Goal: Information Seeking & Learning: Understand process/instructions

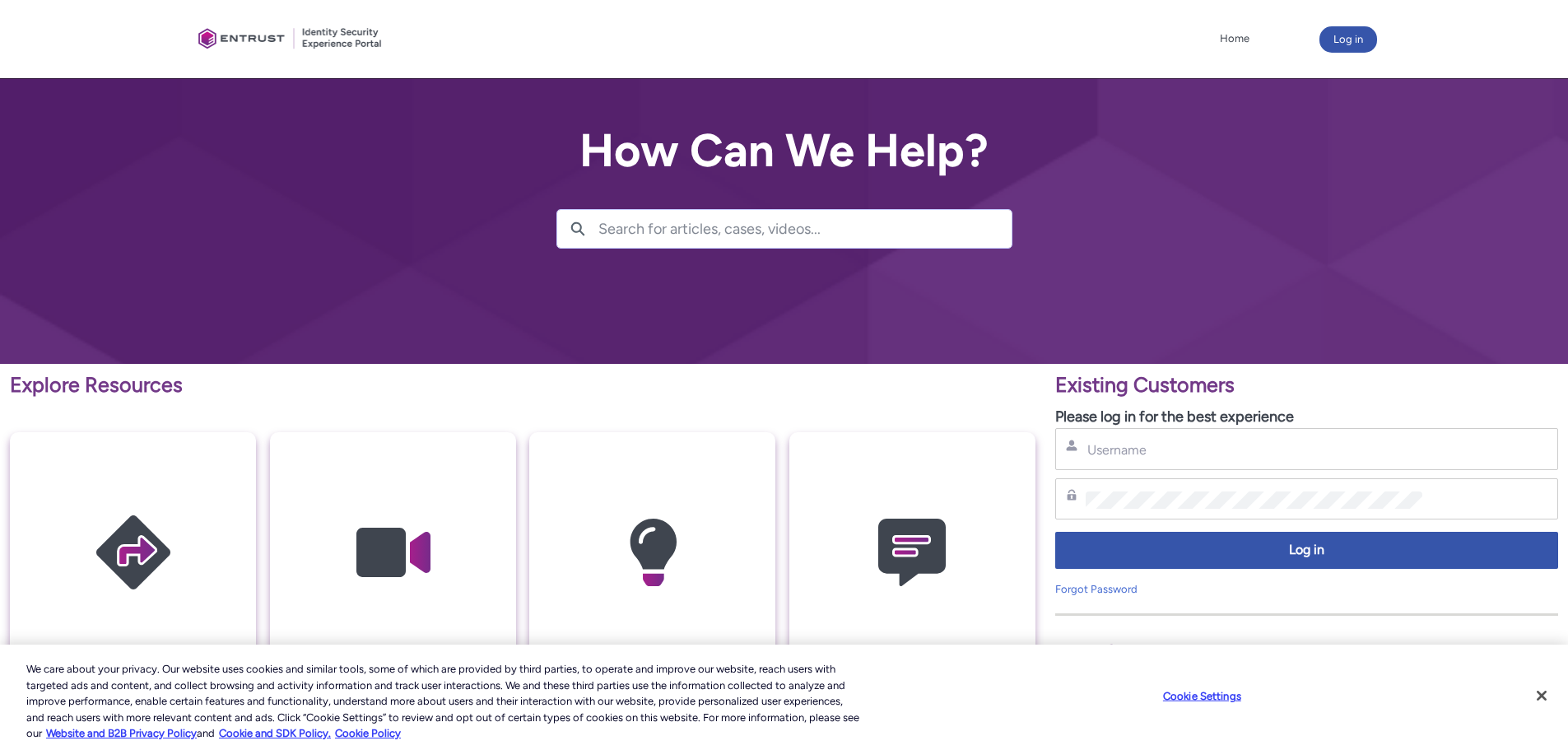
click at [862, 236] on input "Search for articles, cases, videos..." at bounding box center [805, 229] width 413 height 38
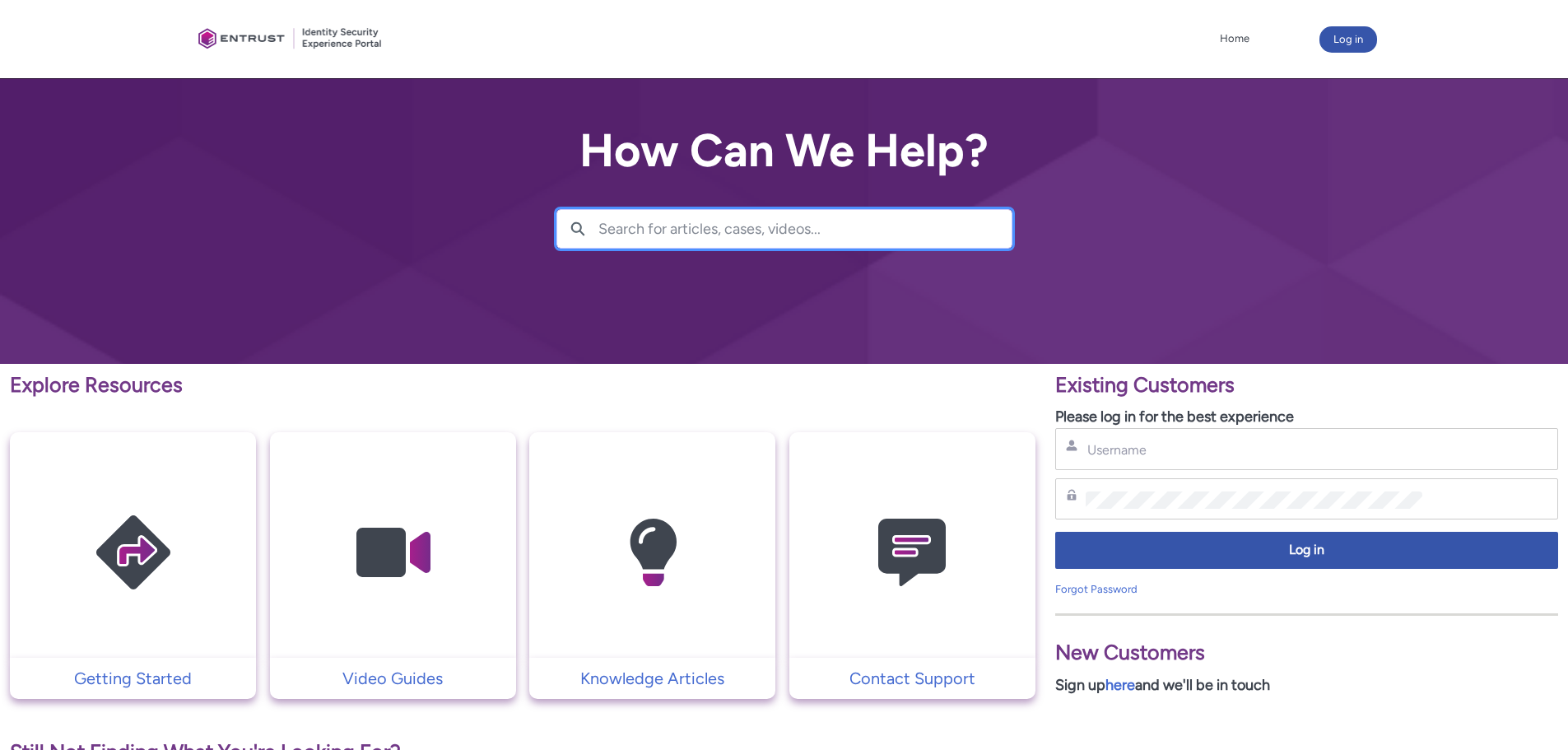
click at [862, 237] on input "Search for articles, cases, videos..." at bounding box center [805, 229] width 413 height 38
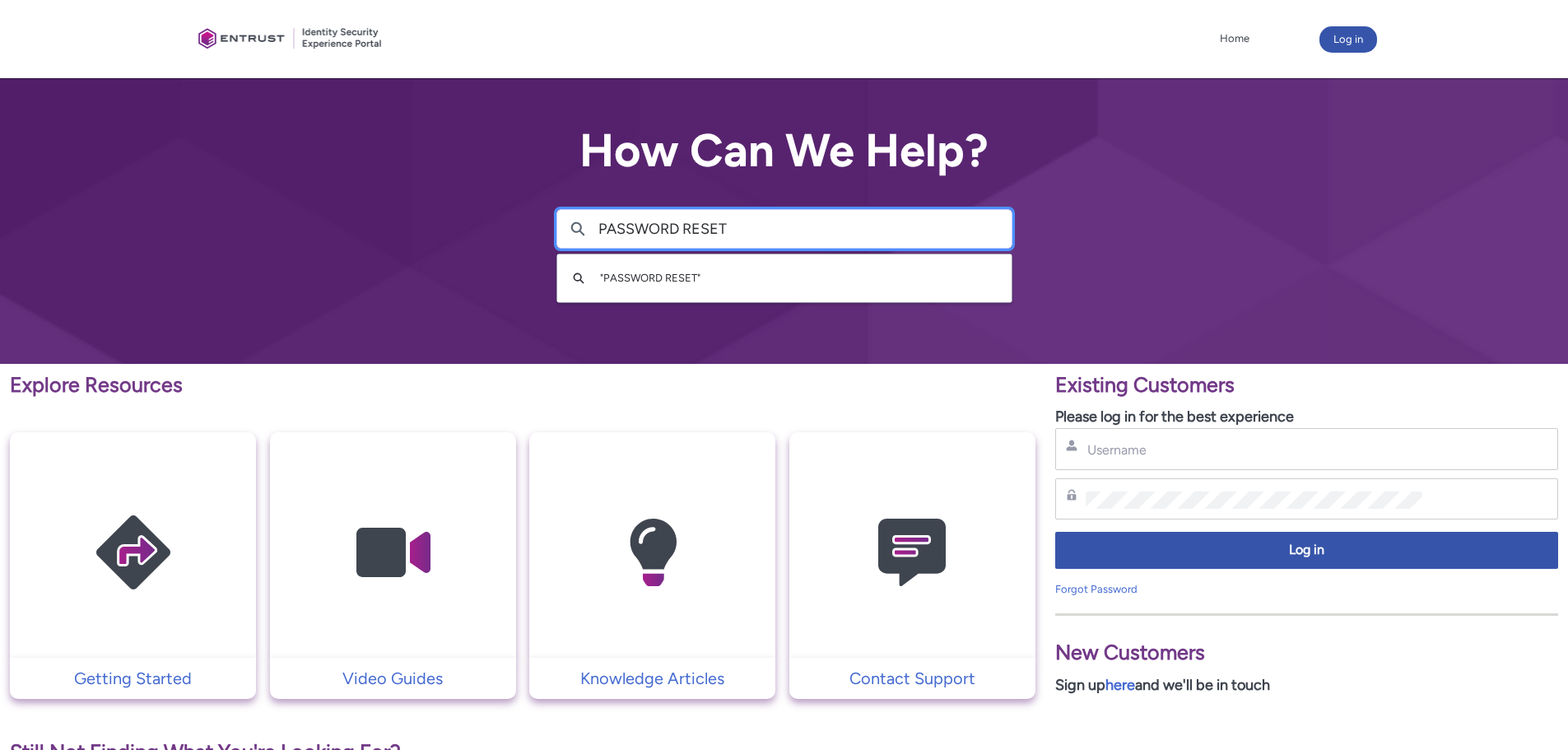
type input "PASSWORD RESET"
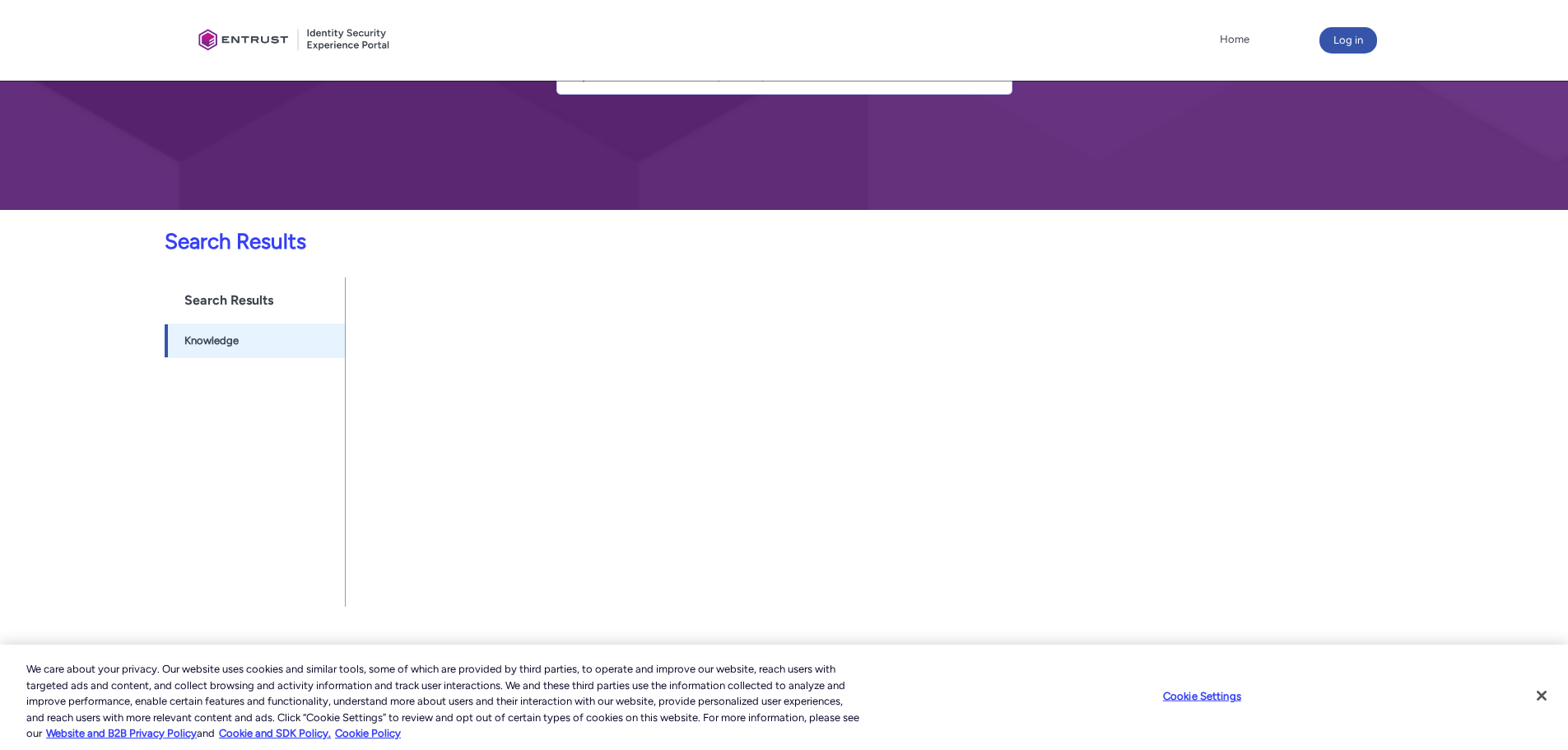
scroll to position [165, 0]
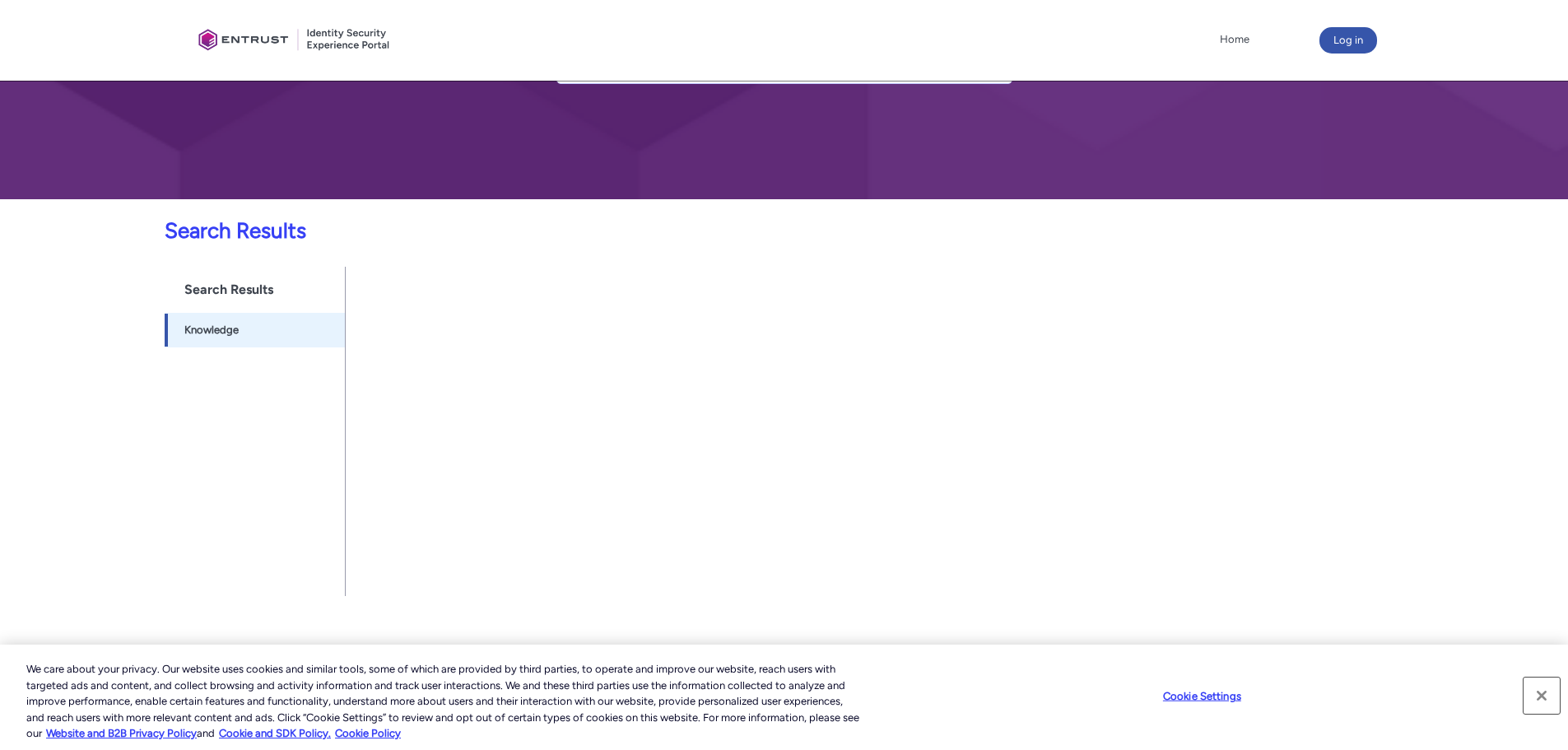
click at [1541, 692] on button "Close" at bounding box center [1541, 696] width 36 height 36
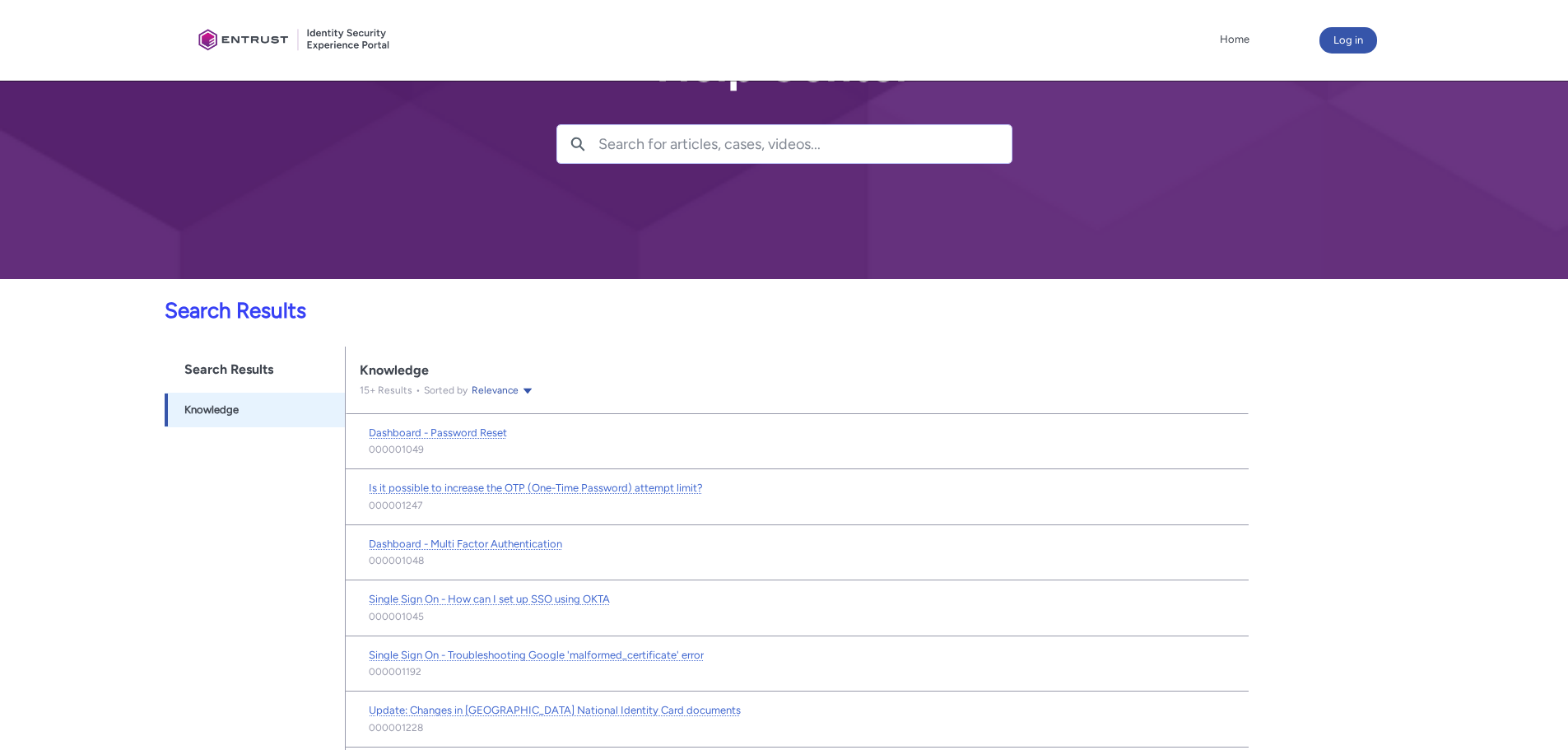
scroll to position [82, 0]
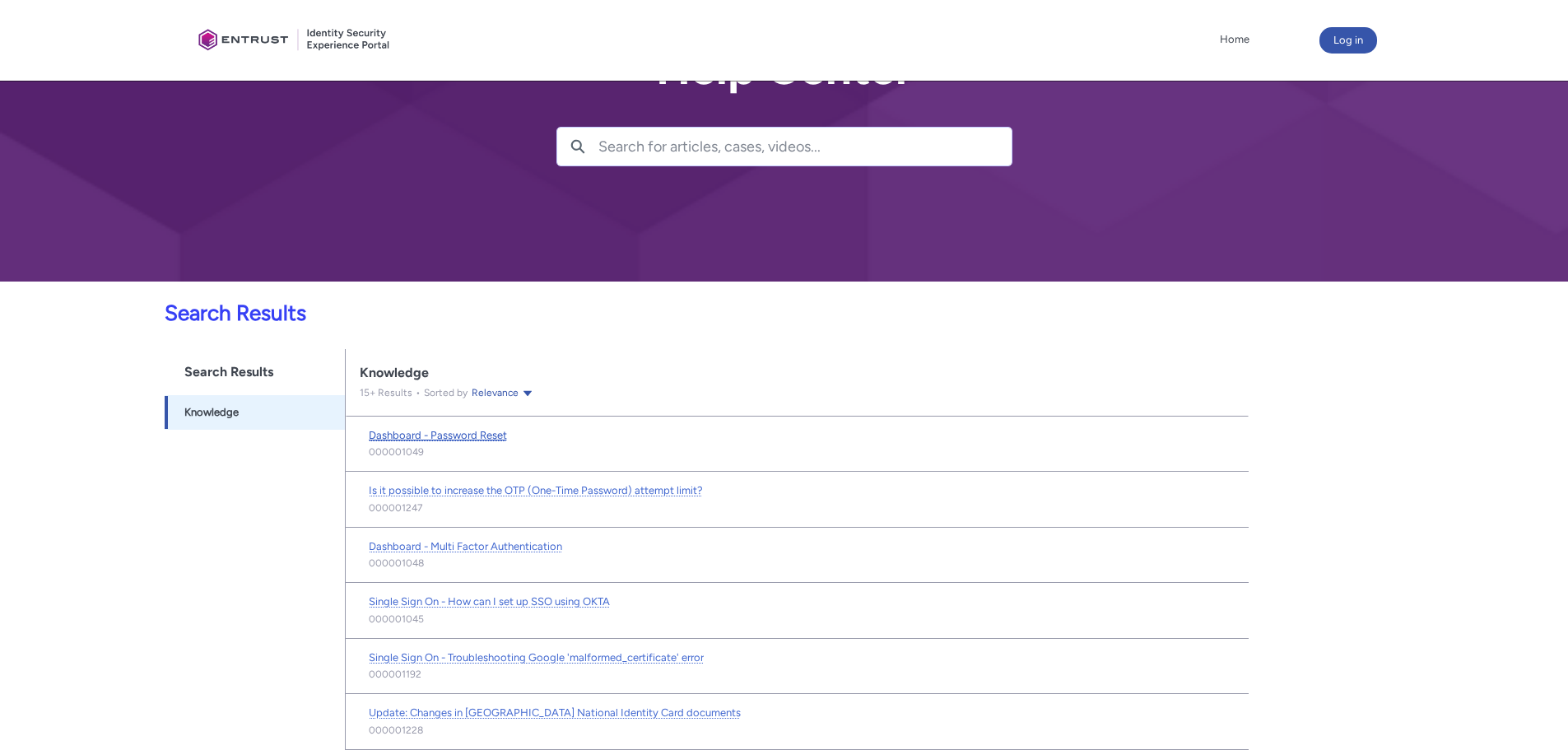
click at [458, 433] on span "Dashboard - Password Reset" at bounding box center [437, 435] width 138 height 13
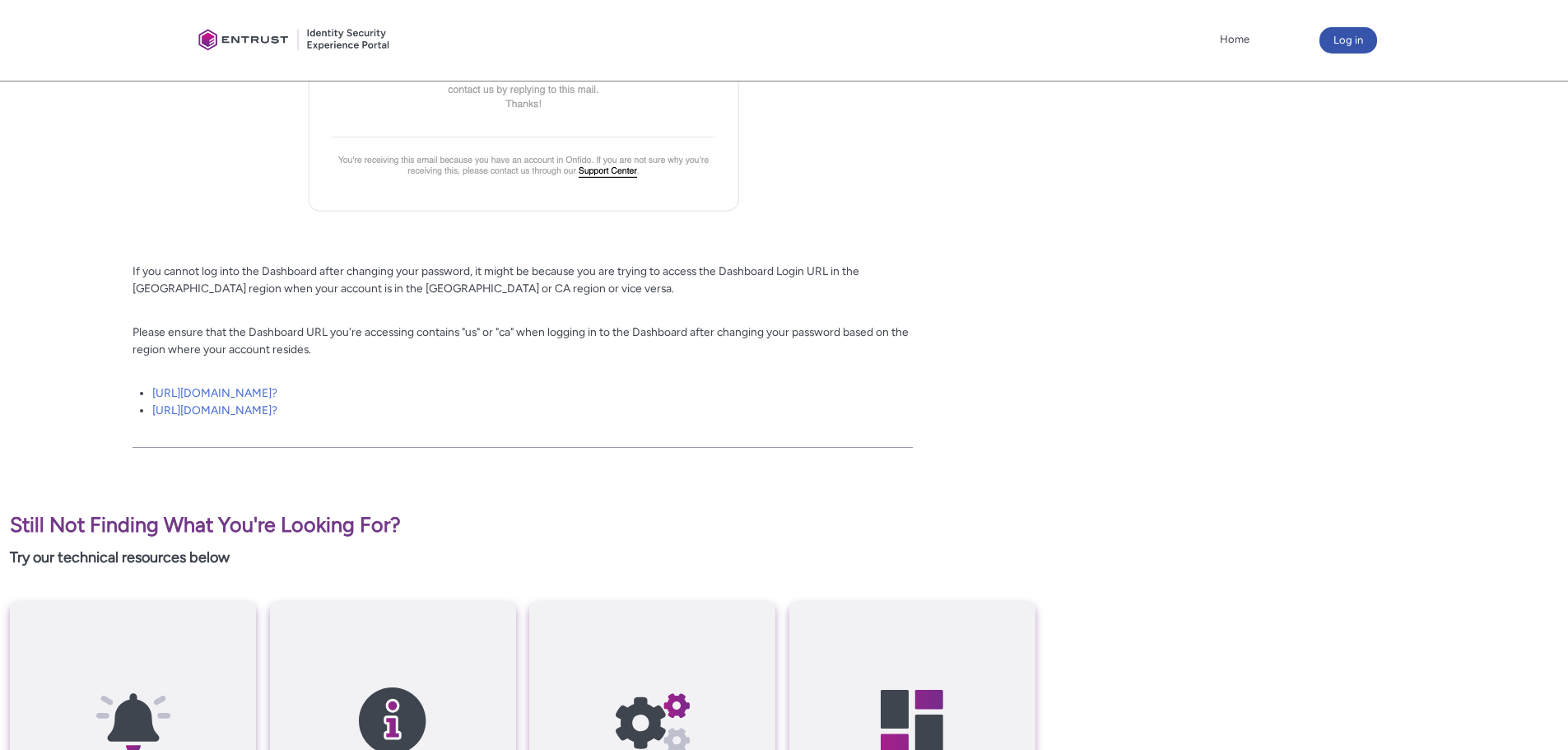
scroll to position [3622, 0]
